Goal: Information Seeking & Learning: Check status

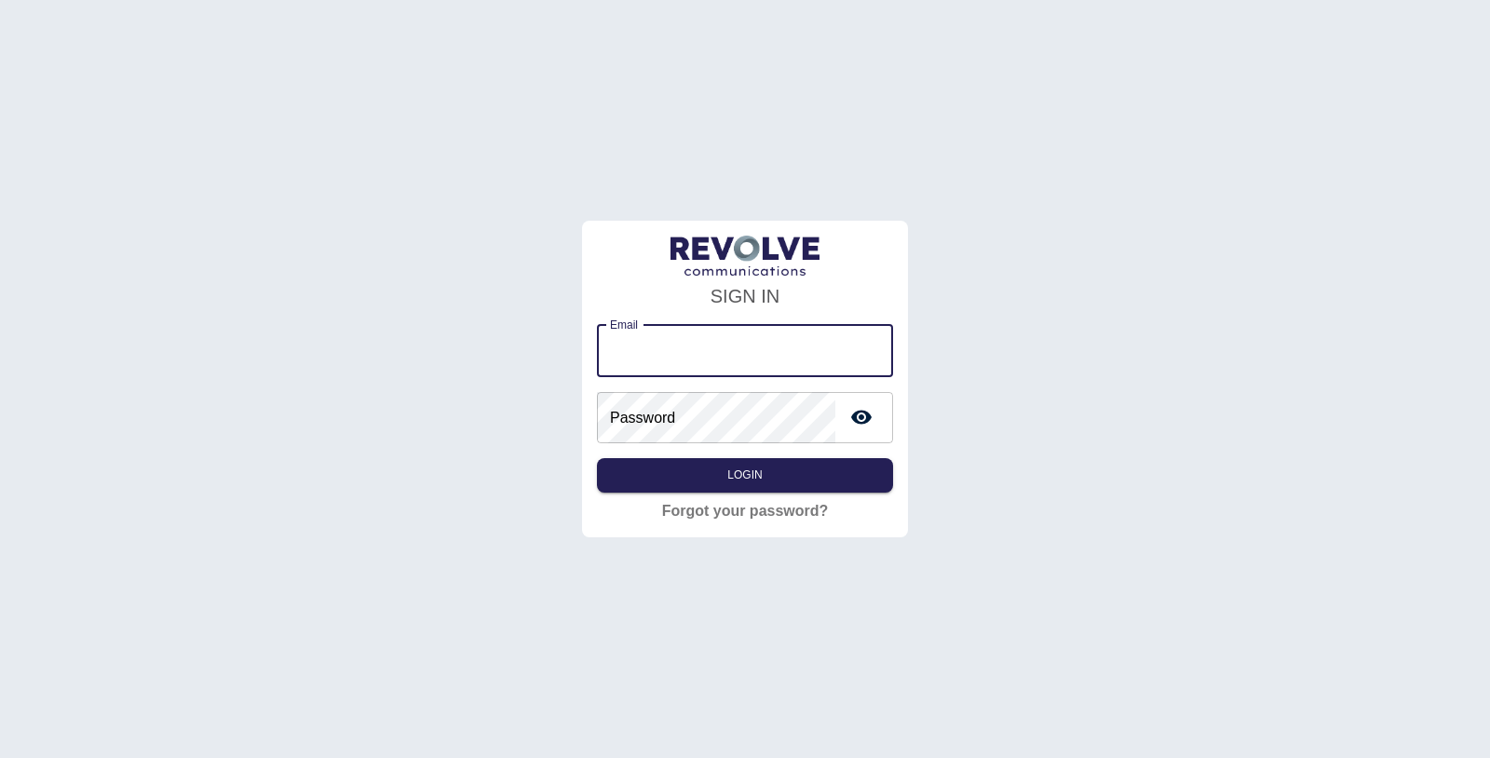
click at [765, 356] on input "Email" at bounding box center [745, 351] width 296 height 52
type input "**********"
click at [794, 482] on button "Login" at bounding box center [745, 475] width 296 height 34
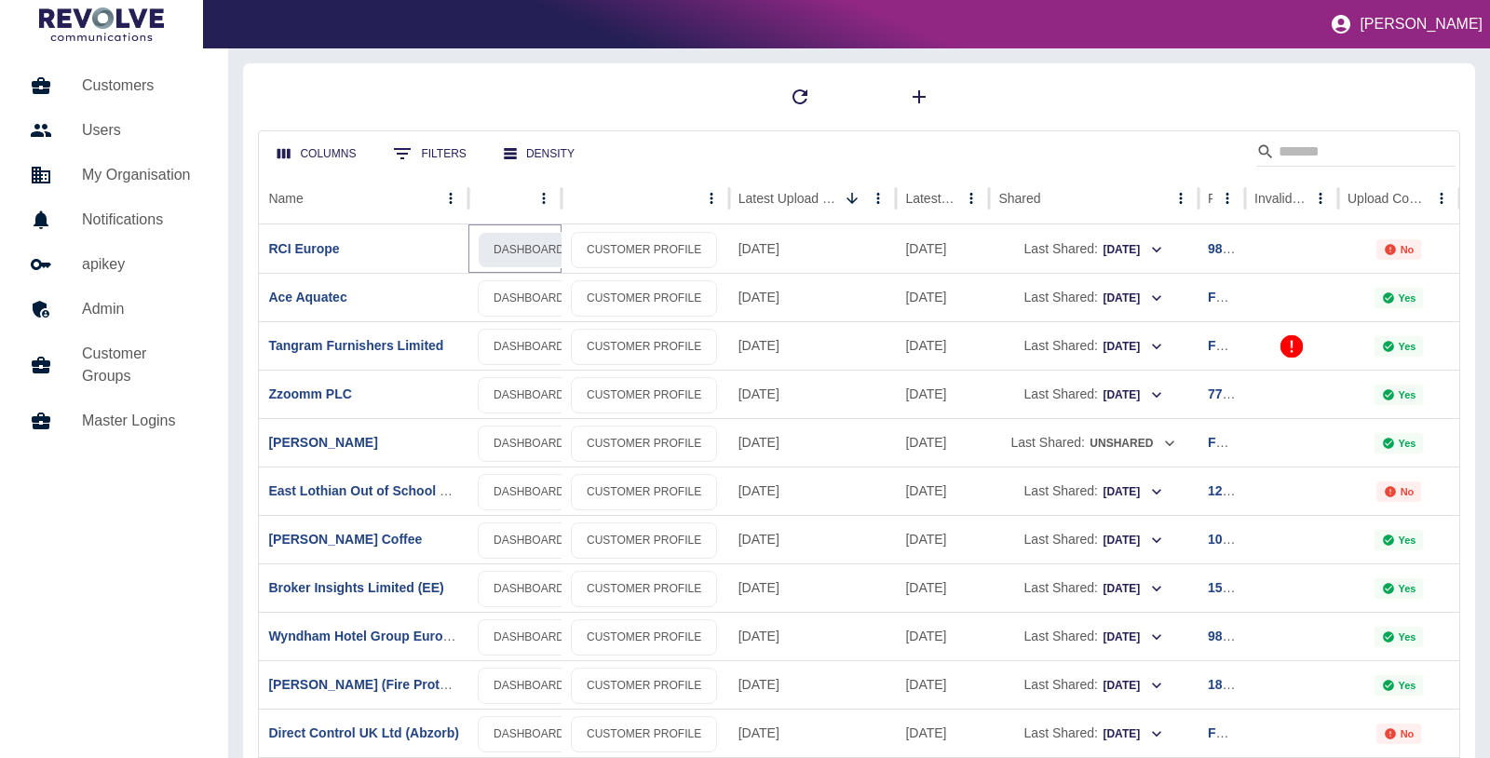
click at [527, 251] on link "DASHBOARD" at bounding box center [529, 250] width 102 height 36
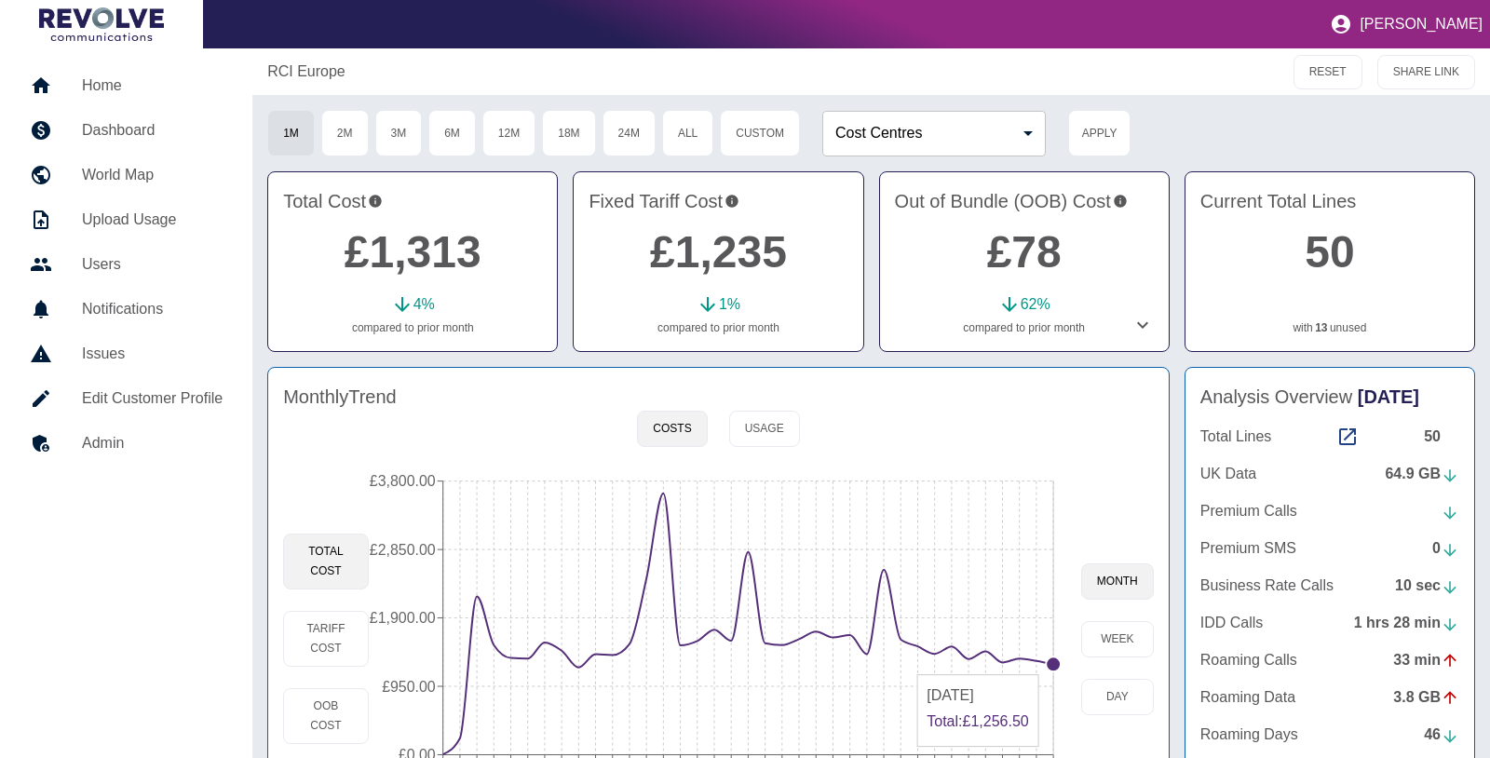
click at [1050, 663] on circle at bounding box center [1053, 663] width 15 height 15
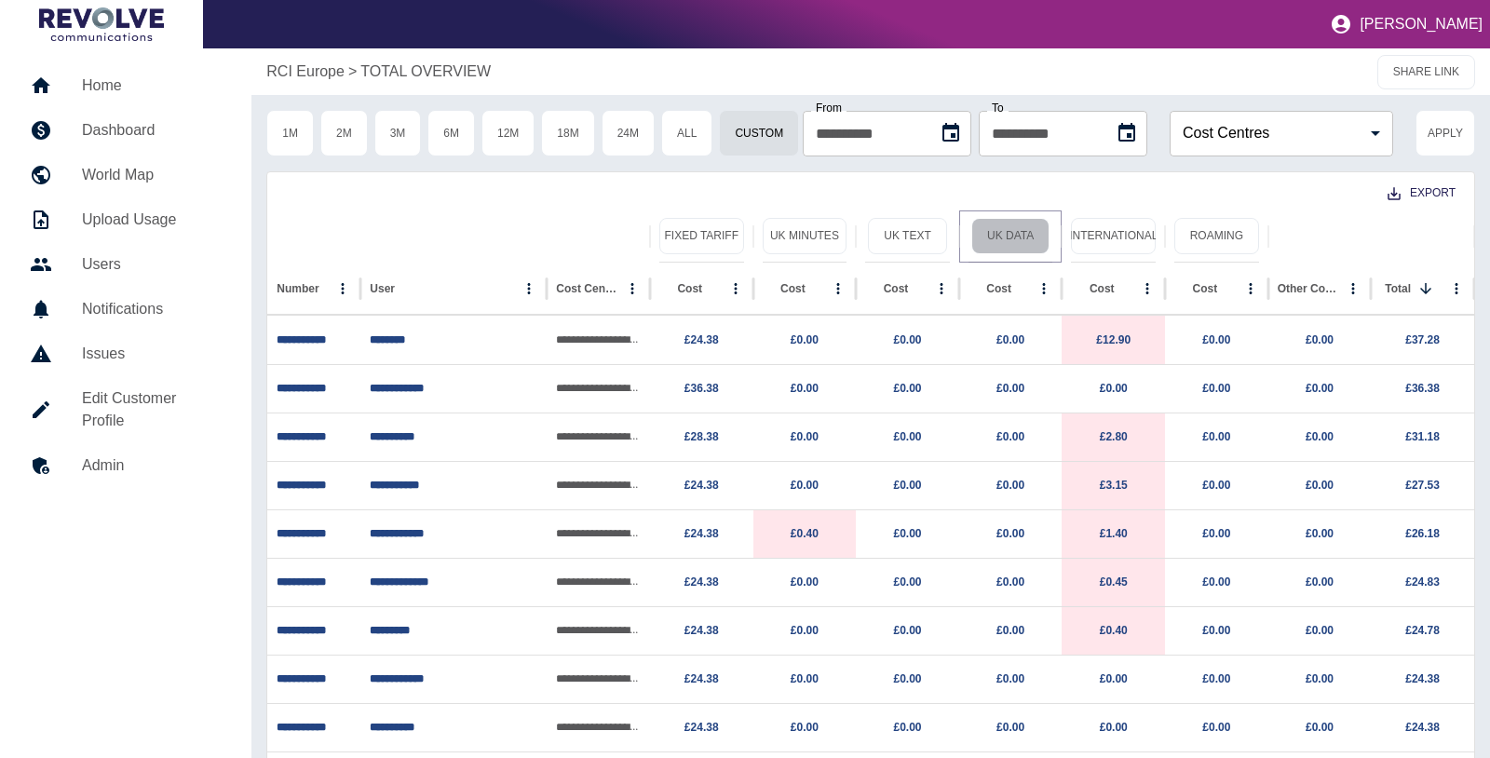
click at [990, 235] on button "UK Data" at bounding box center [1010, 236] width 78 height 36
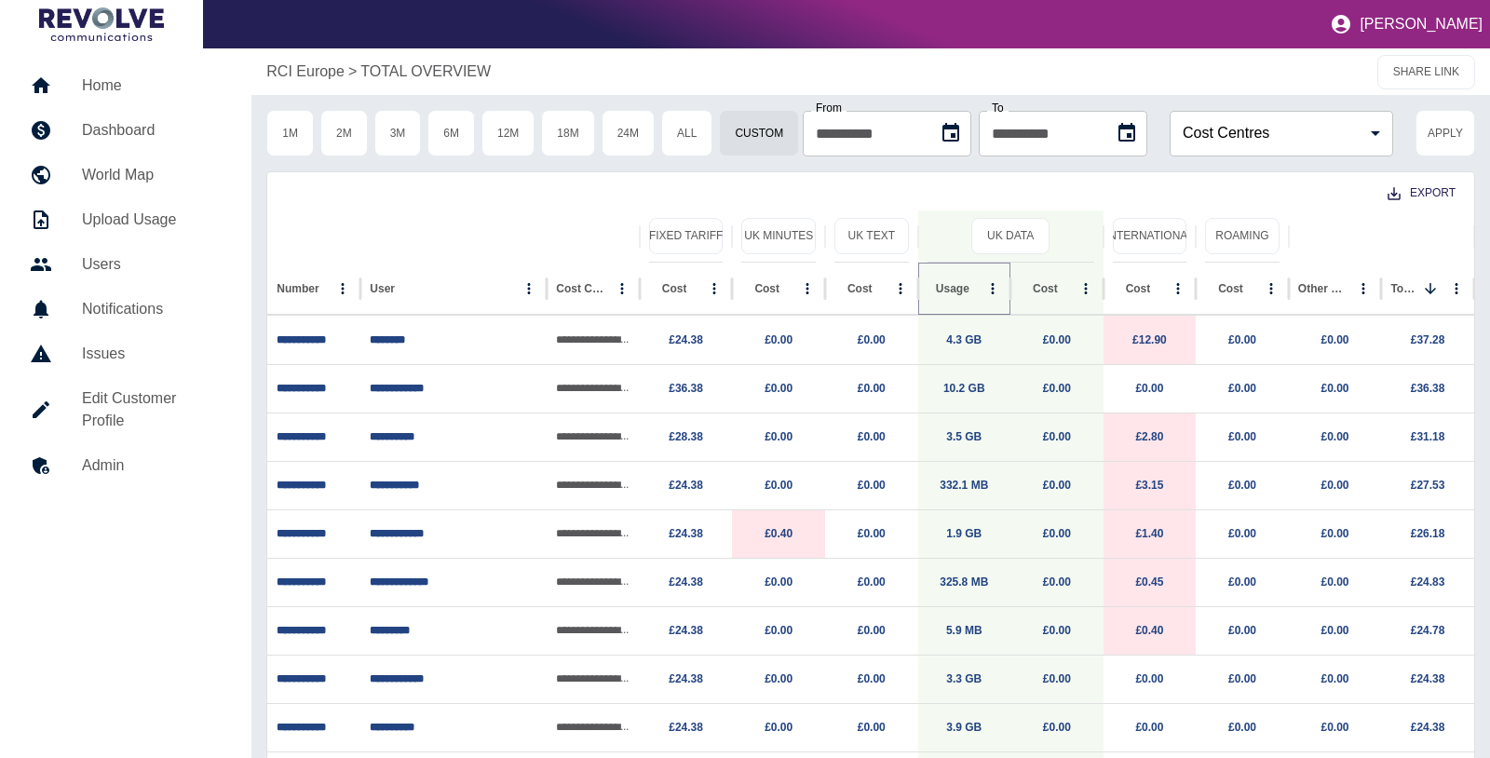
click at [971, 288] on button "Sort" at bounding box center [984, 289] width 26 height 26
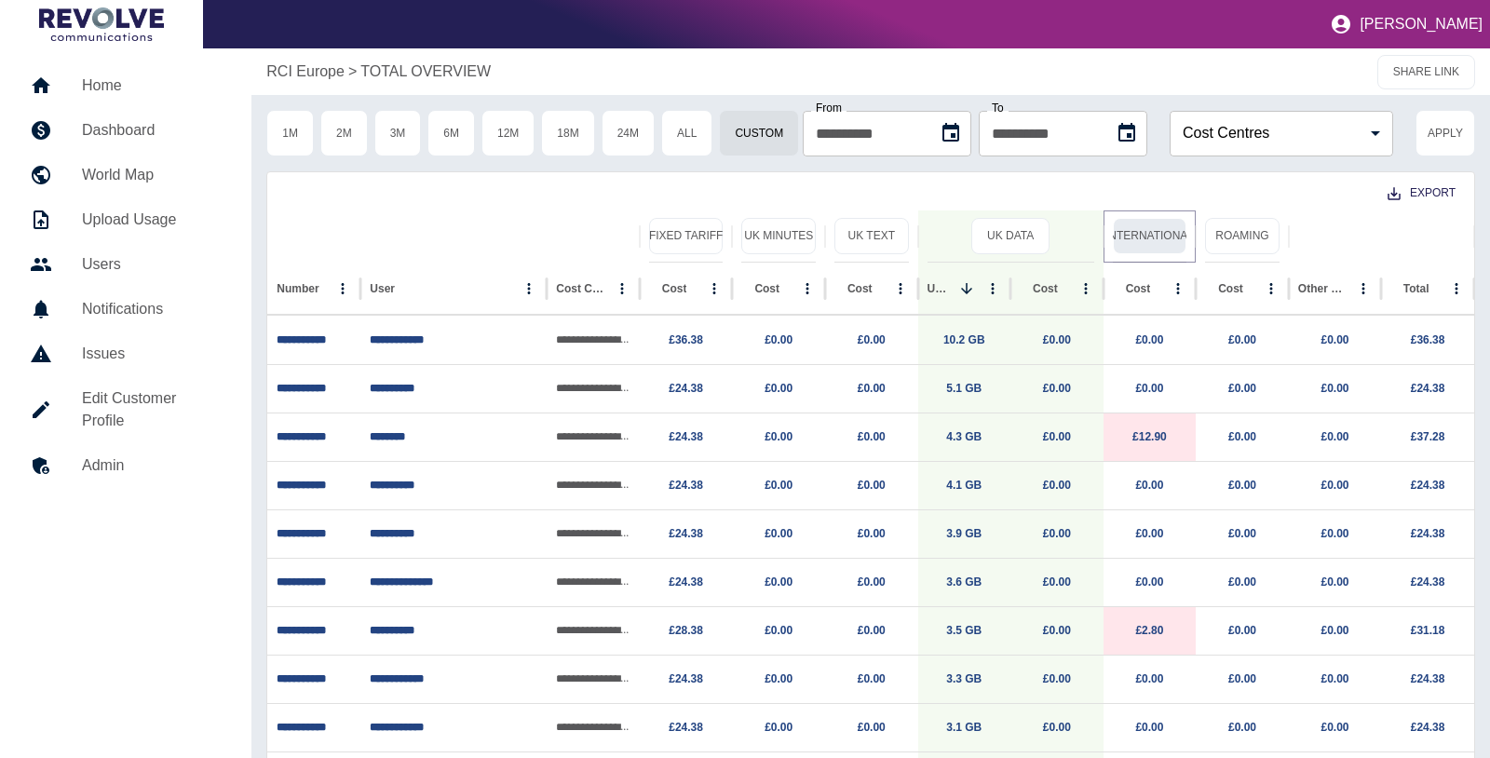
click at [1141, 240] on button "International" at bounding box center [1150, 236] width 74 height 36
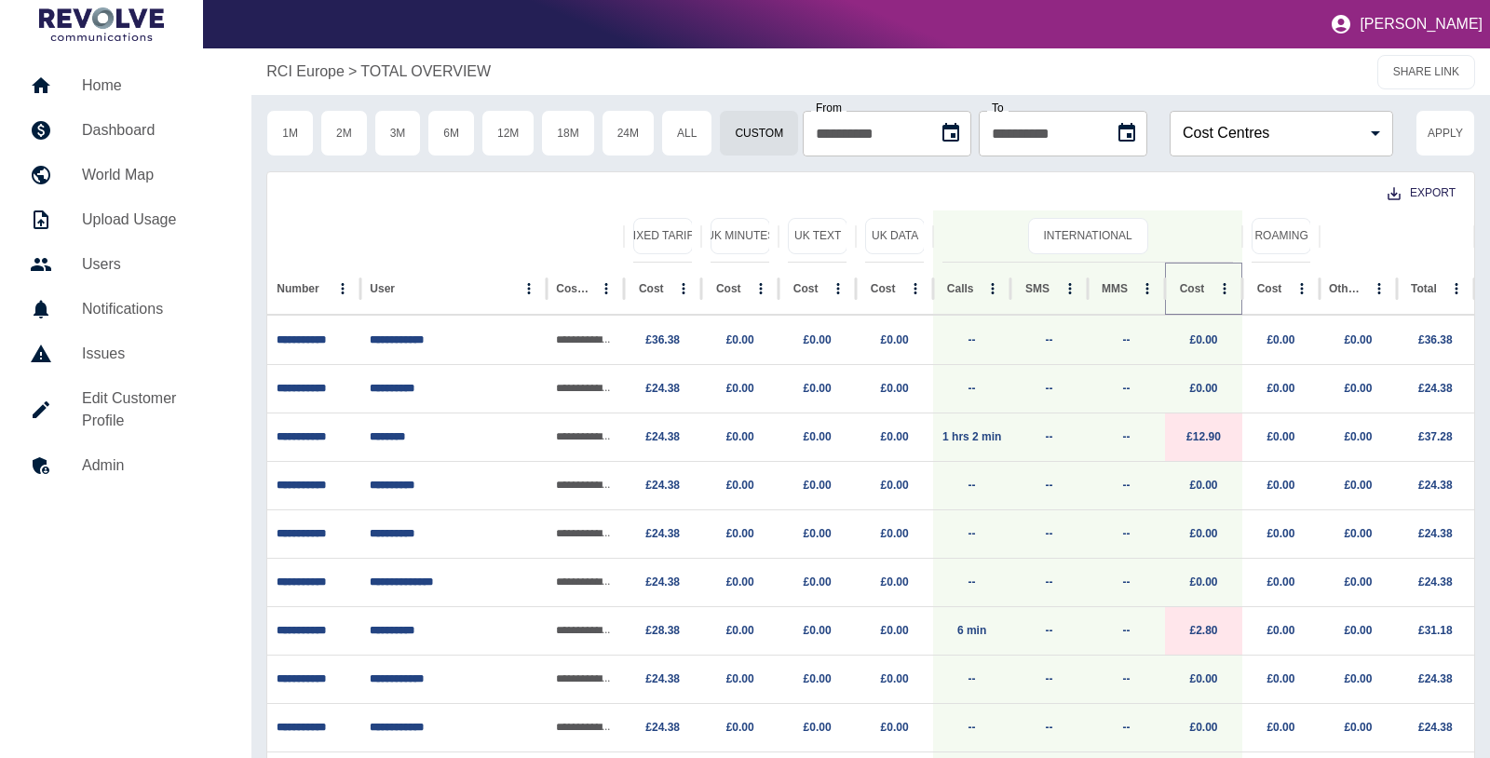
click at [1213, 291] on icon "Sort" at bounding box center [1218, 288] width 11 height 11
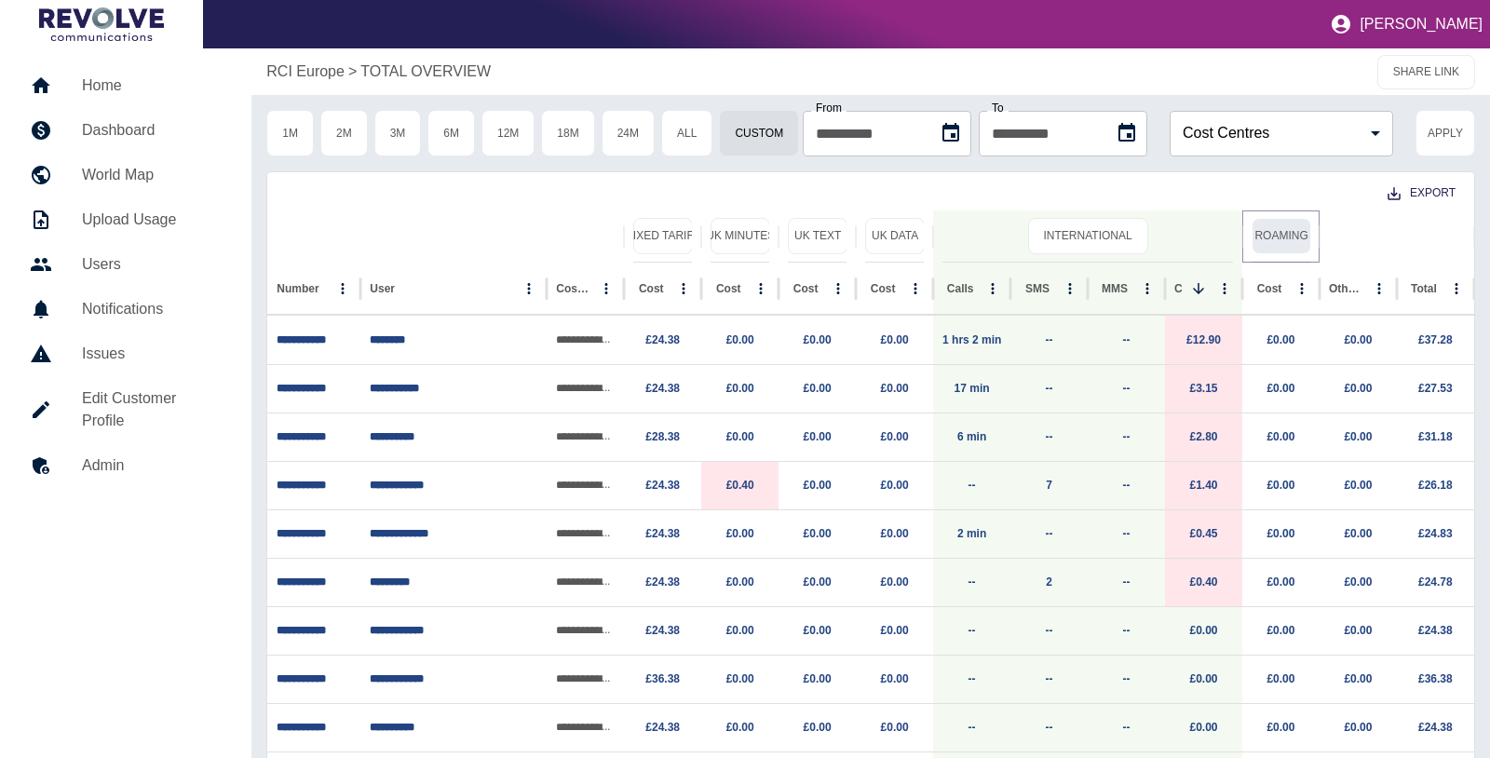
click at [1286, 237] on button "Roaming" at bounding box center [1282, 236] width 60 height 36
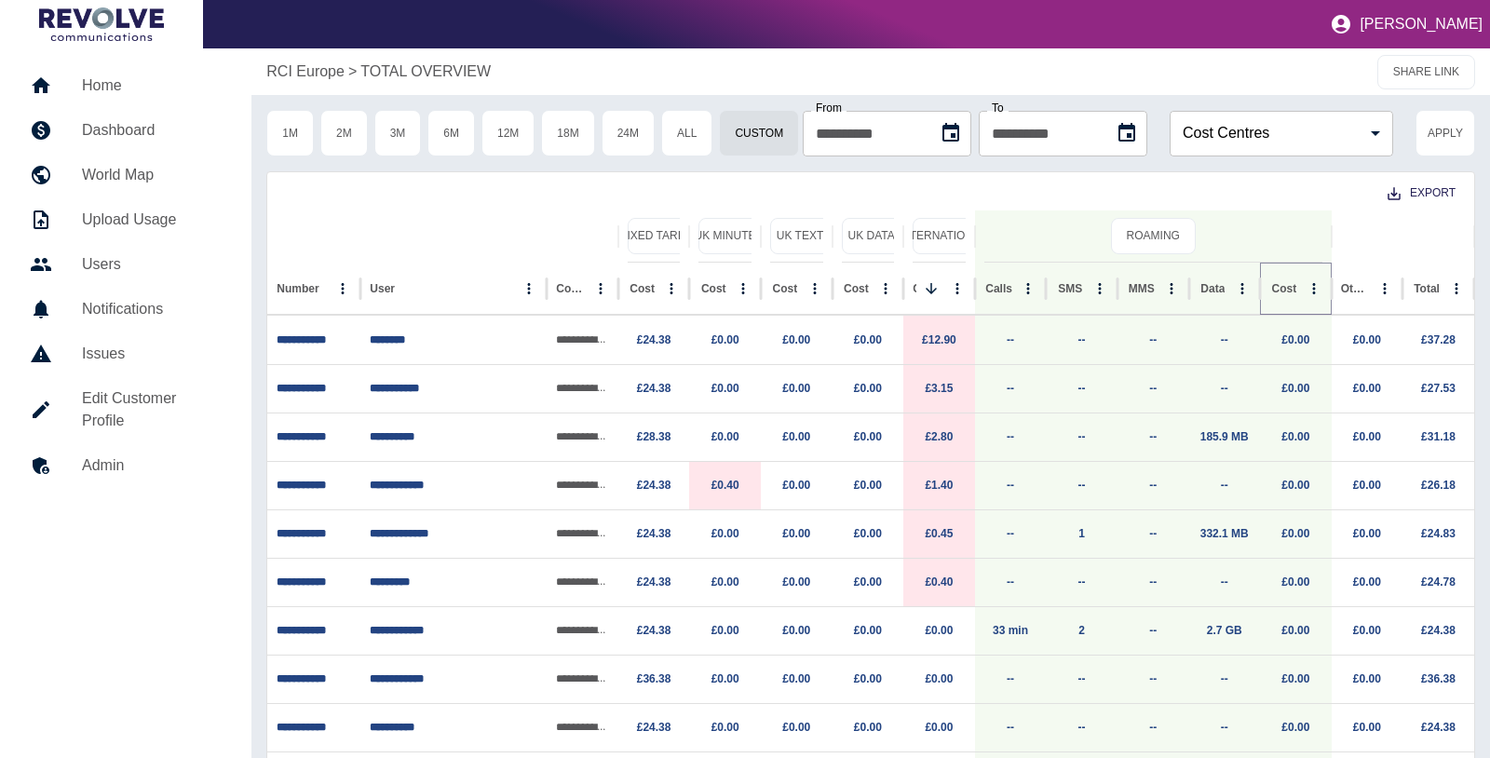
click at [1306, 292] on icon "Sort" at bounding box center [1311, 288] width 11 height 11
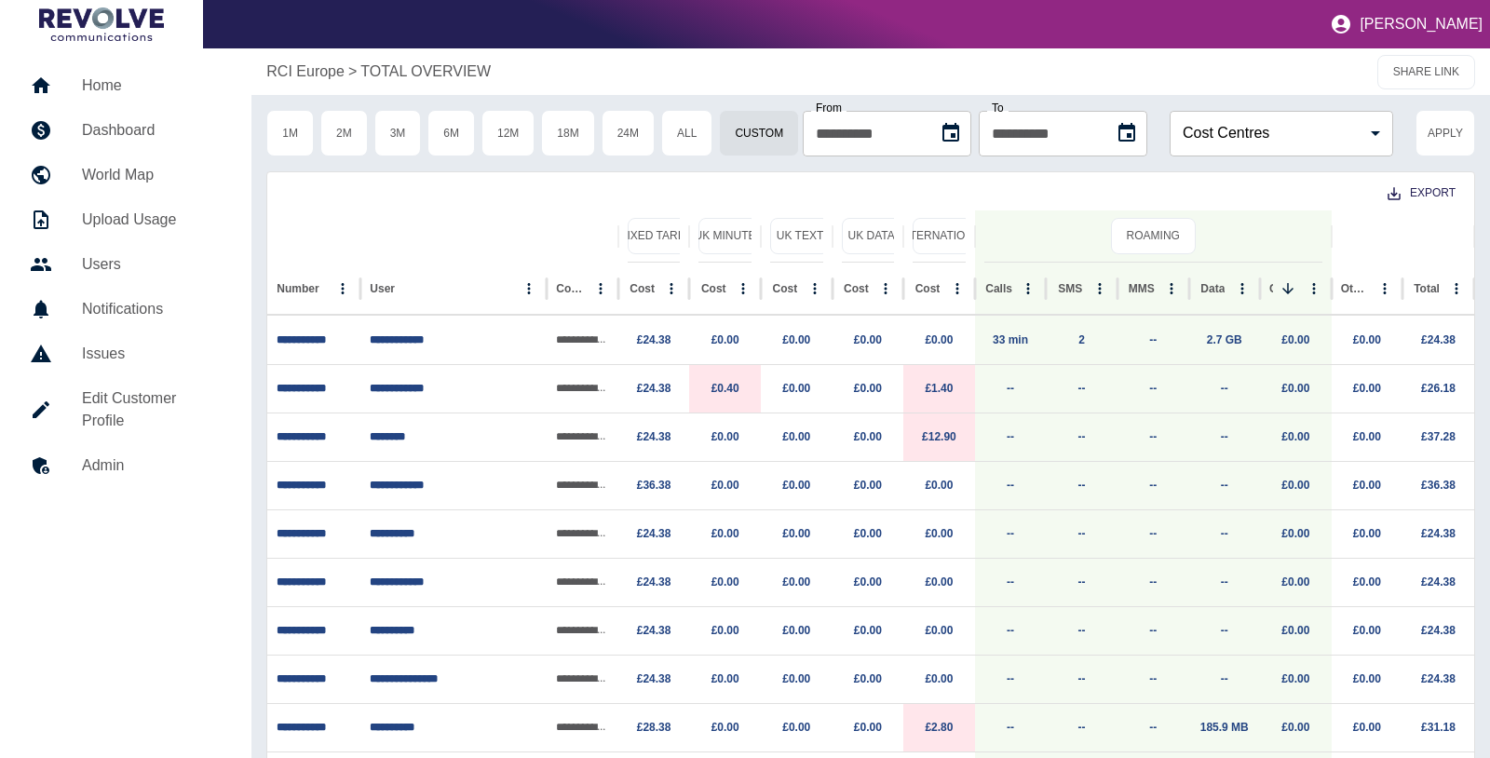
click at [103, 95] on h5 "Home" at bounding box center [152, 85] width 140 height 22
